Goal: Information Seeking & Learning: Check status

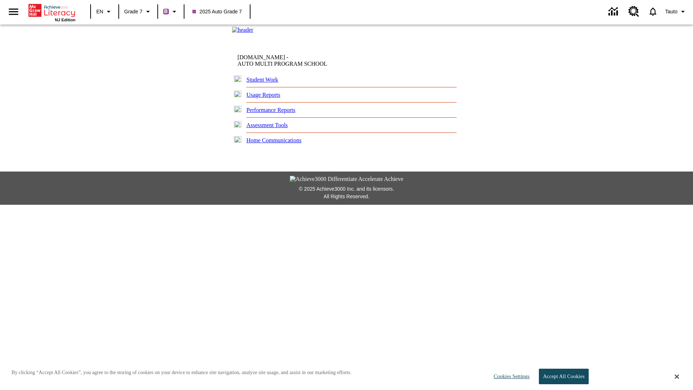
click at [276, 113] on link "Performance Reports" at bounding box center [270, 110] width 49 height 6
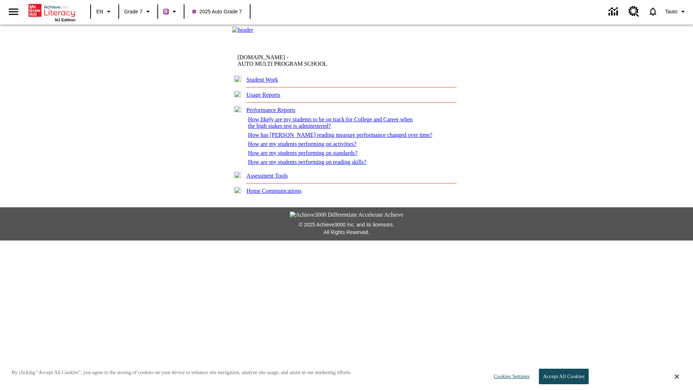
click at [309, 165] on link "How are my students performing on reading skills?" at bounding box center [307, 162] width 118 height 6
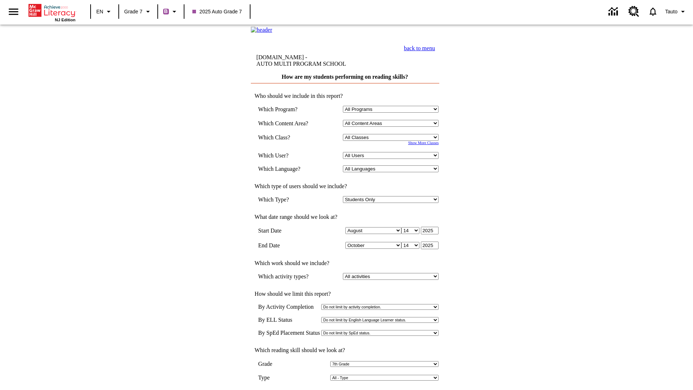
select select "5"
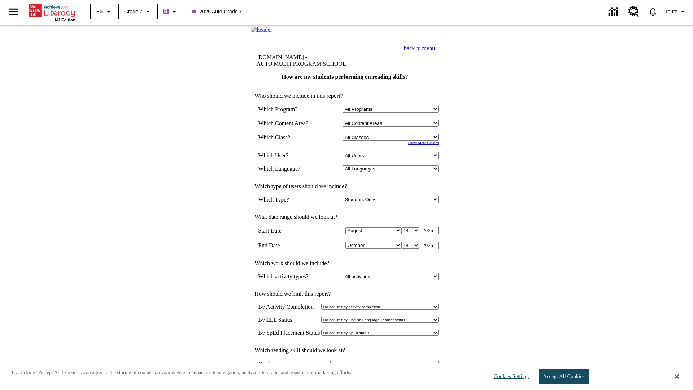
select select "2348140"
